Goal: Task Accomplishment & Management: Manage account settings

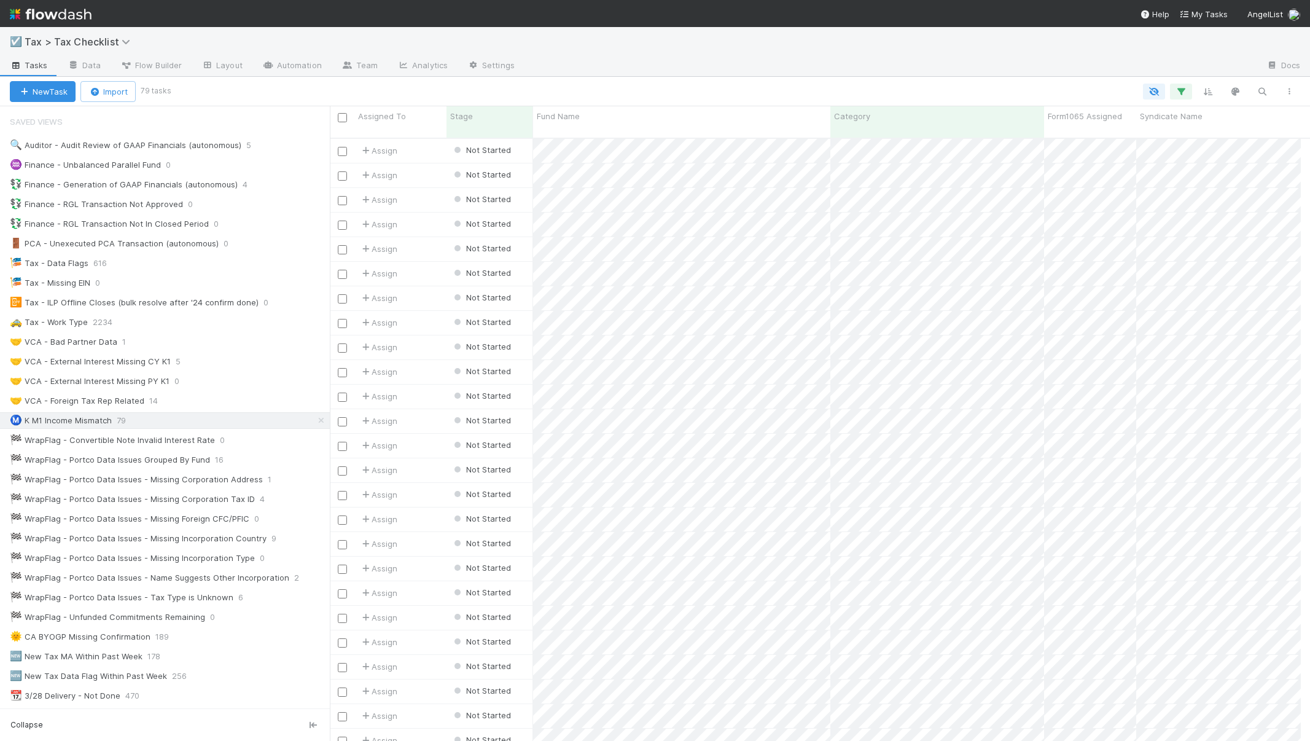
scroll to position [604, 962]
